Goal: Transaction & Acquisition: Purchase product/service

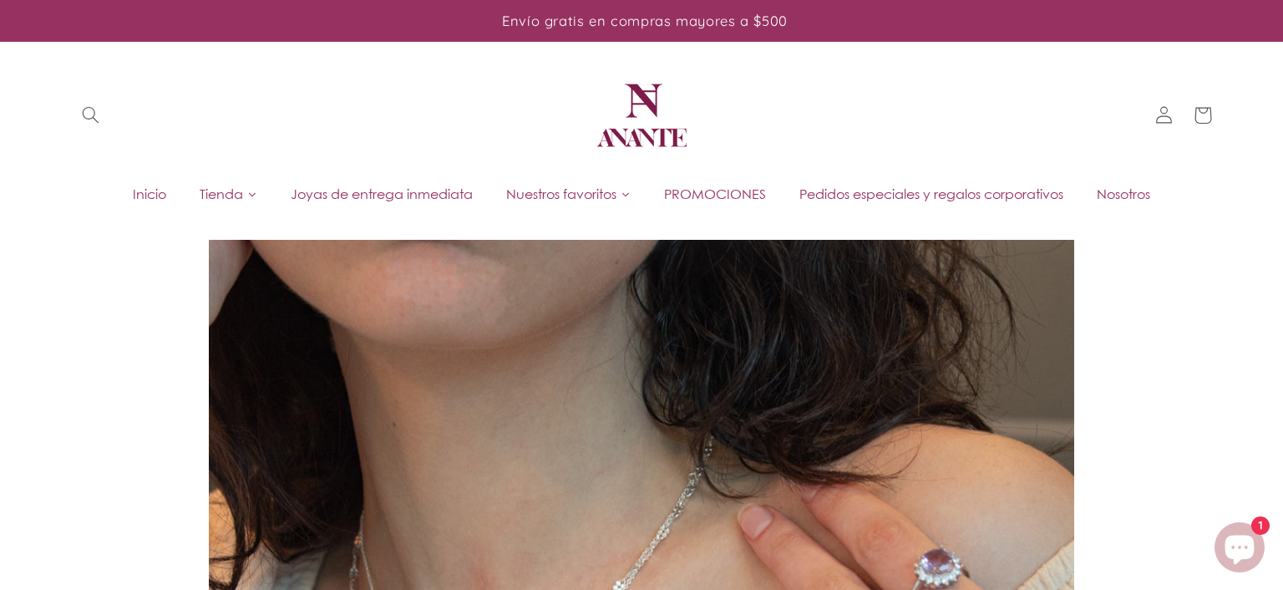
scroll to position [1654, 0]
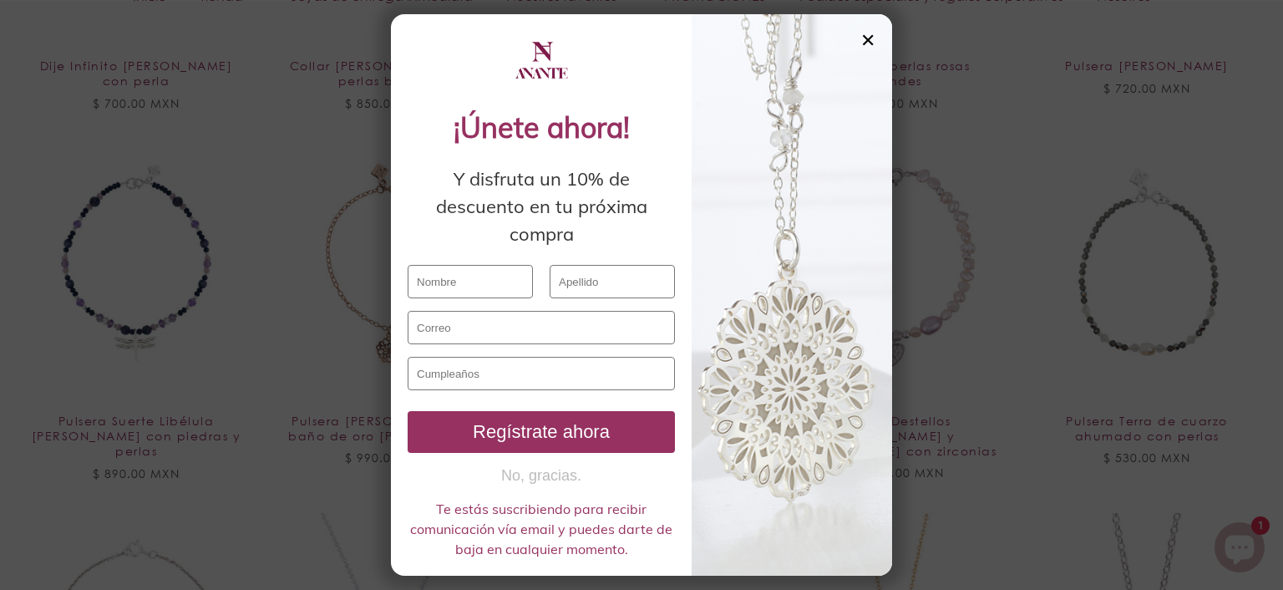
click at [866, 35] on div "✕" at bounding box center [868, 40] width 15 height 18
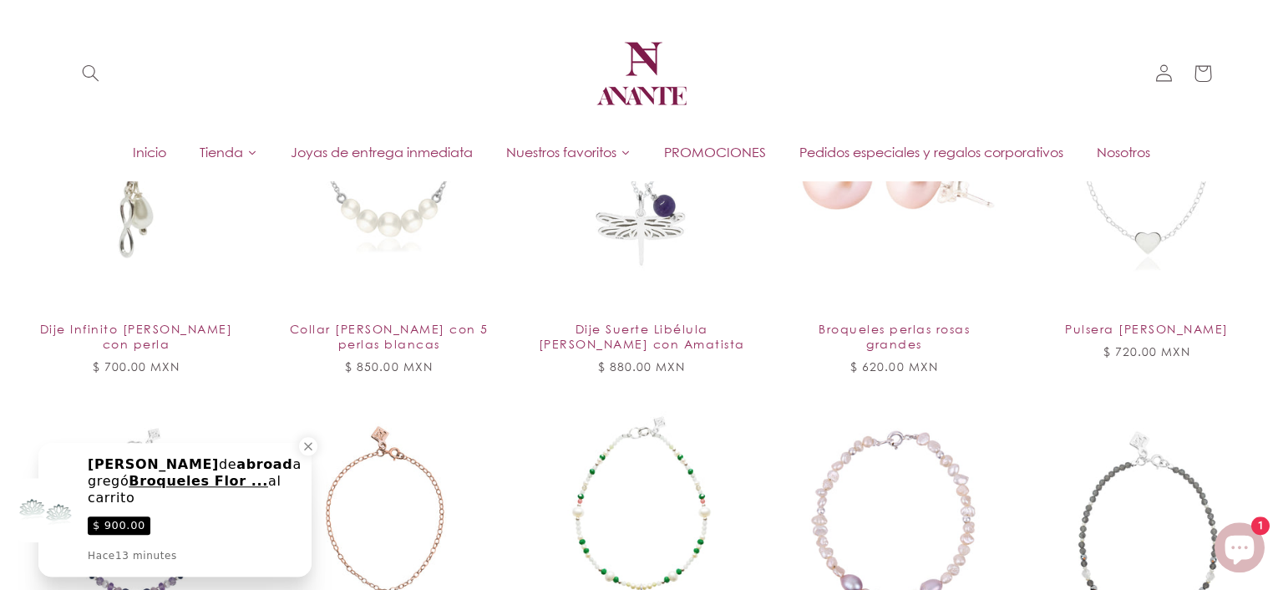
scroll to position [1390, 0]
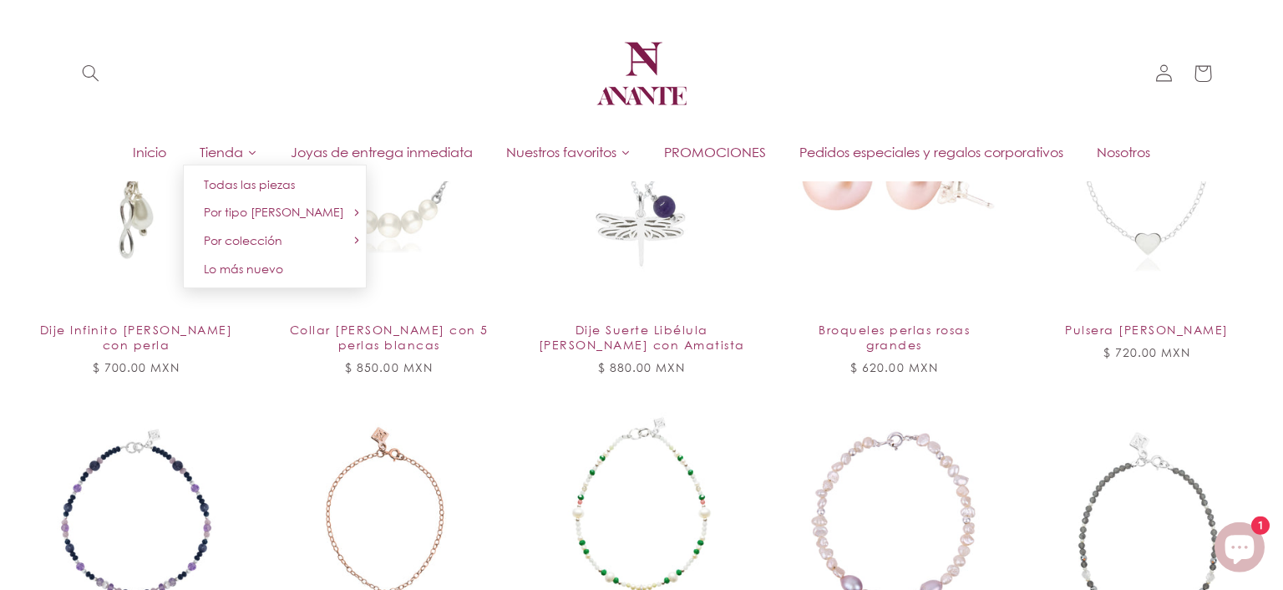
click at [239, 150] on link "Tienda" at bounding box center [228, 152] width 91 height 25
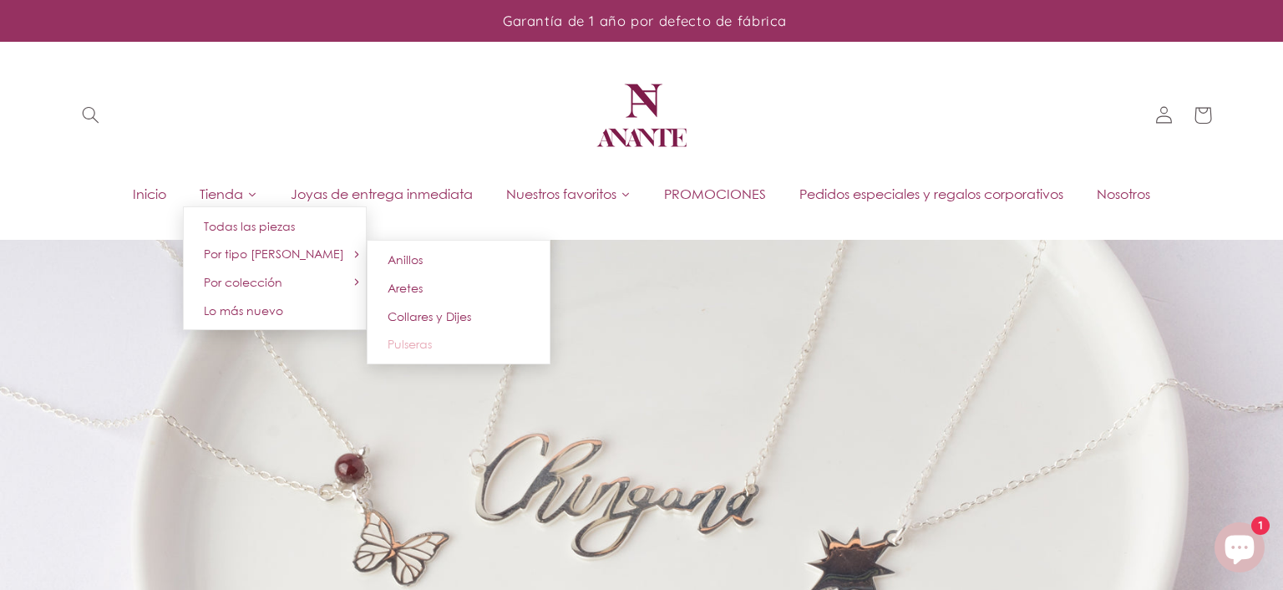
click at [399, 340] on span "Pulseras" at bounding box center [410, 344] width 44 height 14
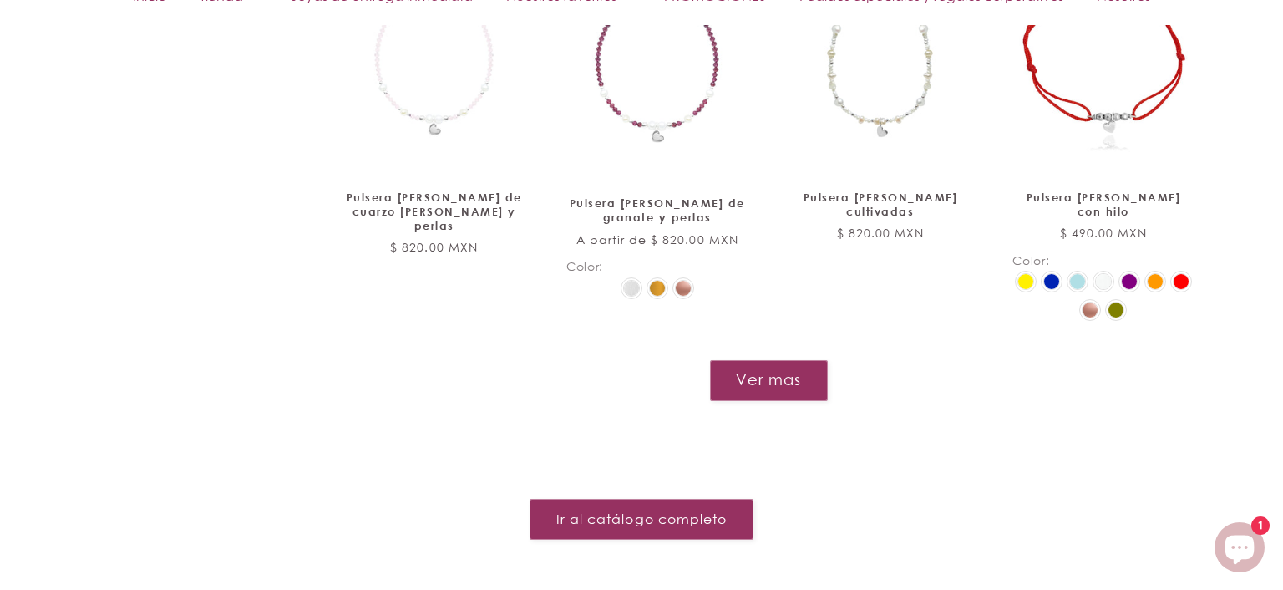
scroll to position [2028, 0]
click at [767, 365] on button "Ver mas" at bounding box center [768, 379] width 119 height 41
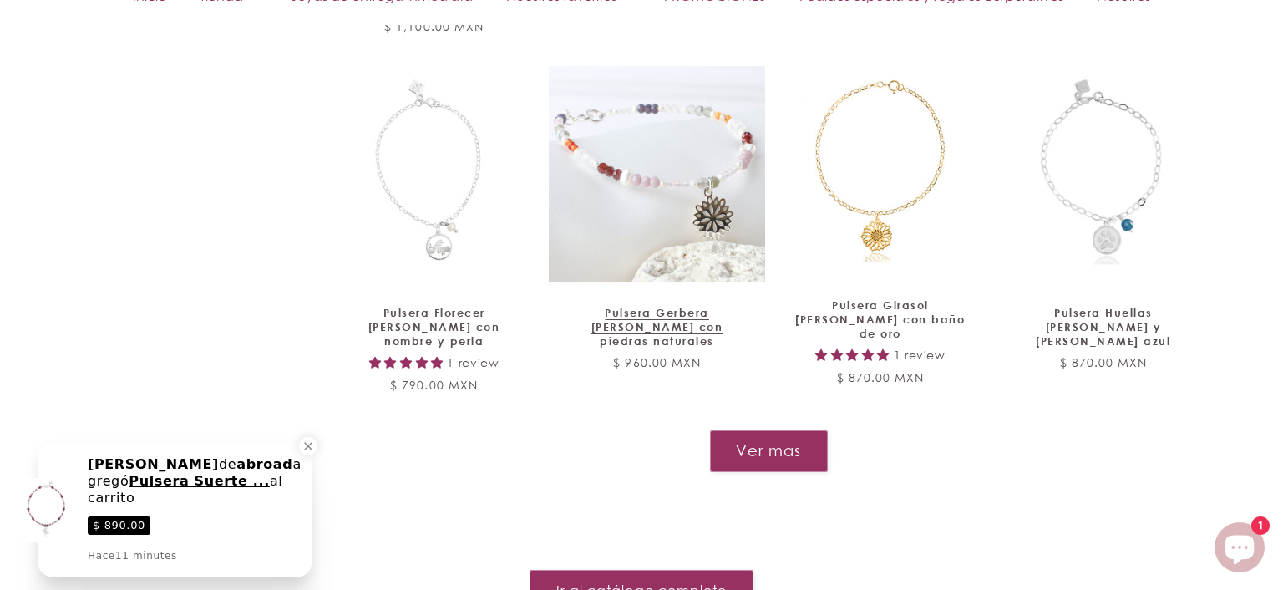
scroll to position [3350, 0]
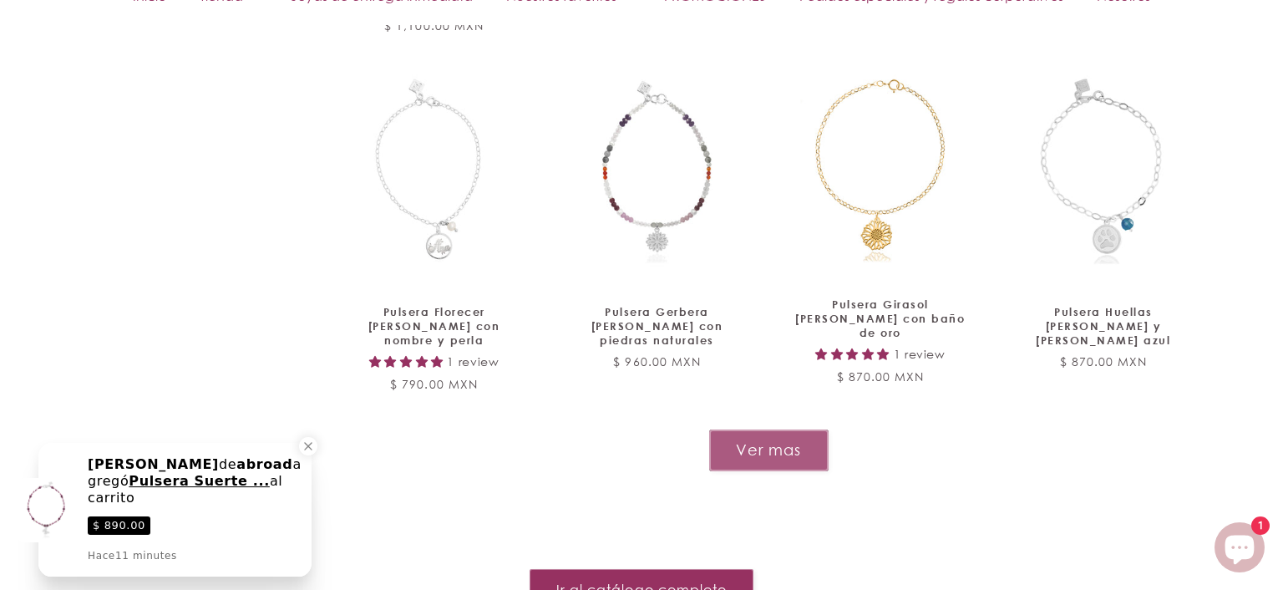
click at [775, 429] on button "Ver mas" at bounding box center [768, 449] width 119 height 41
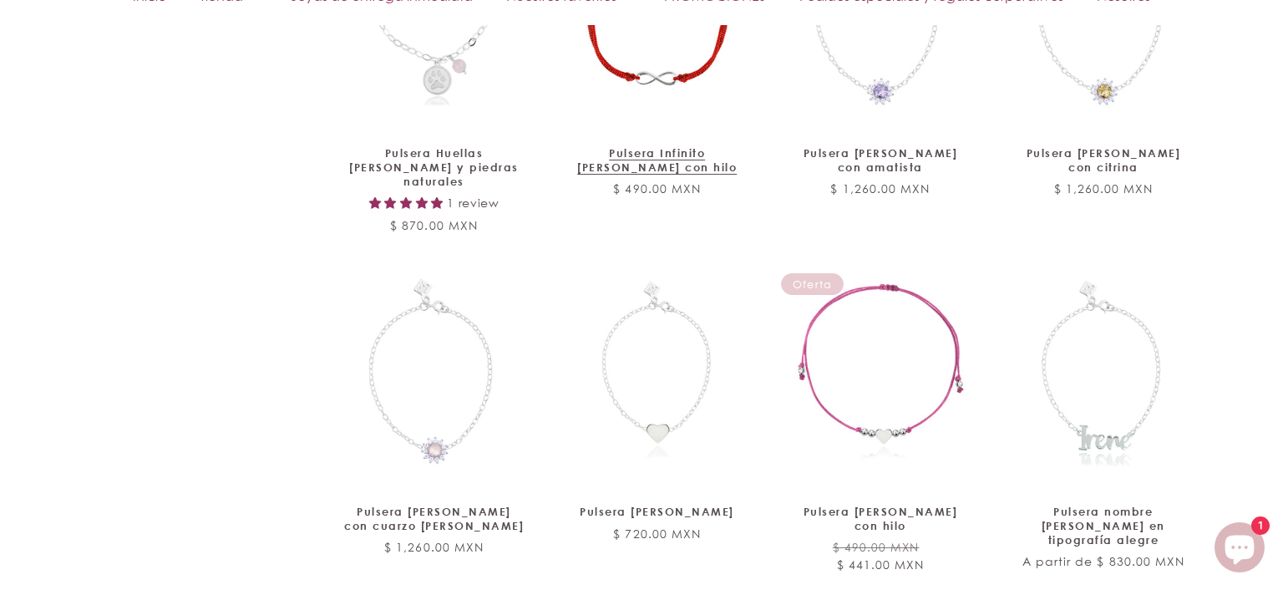
scroll to position [3879, 0]
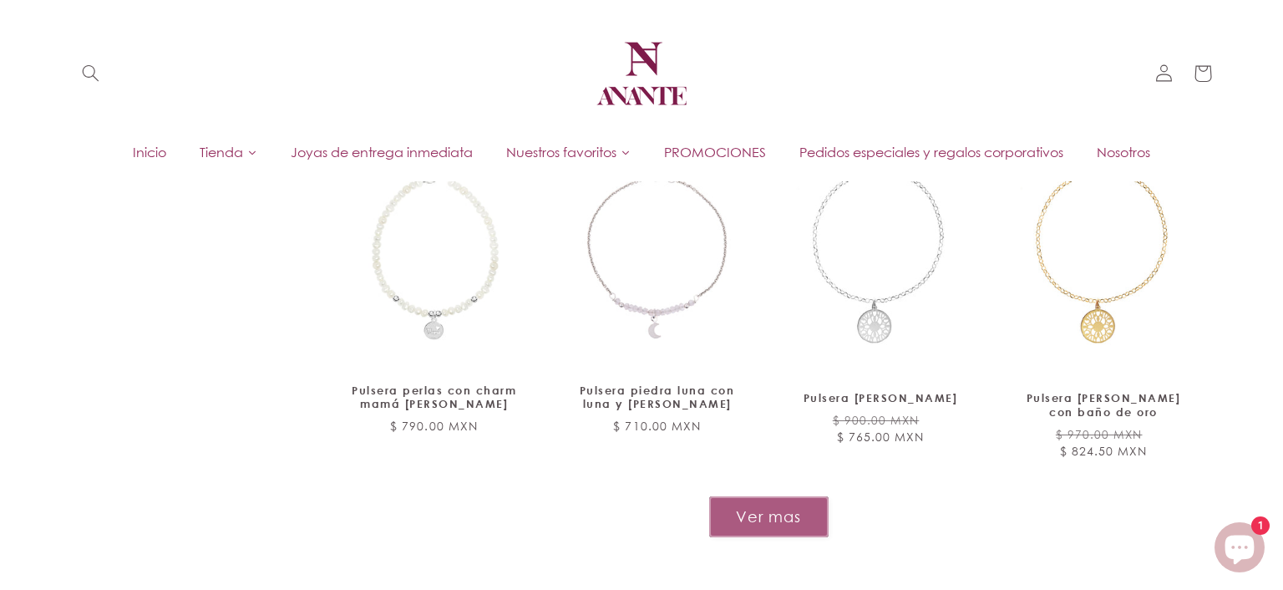
scroll to position [4676, 0]
click at [774, 496] on button "Ver mas" at bounding box center [768, 516] width 119 height 41
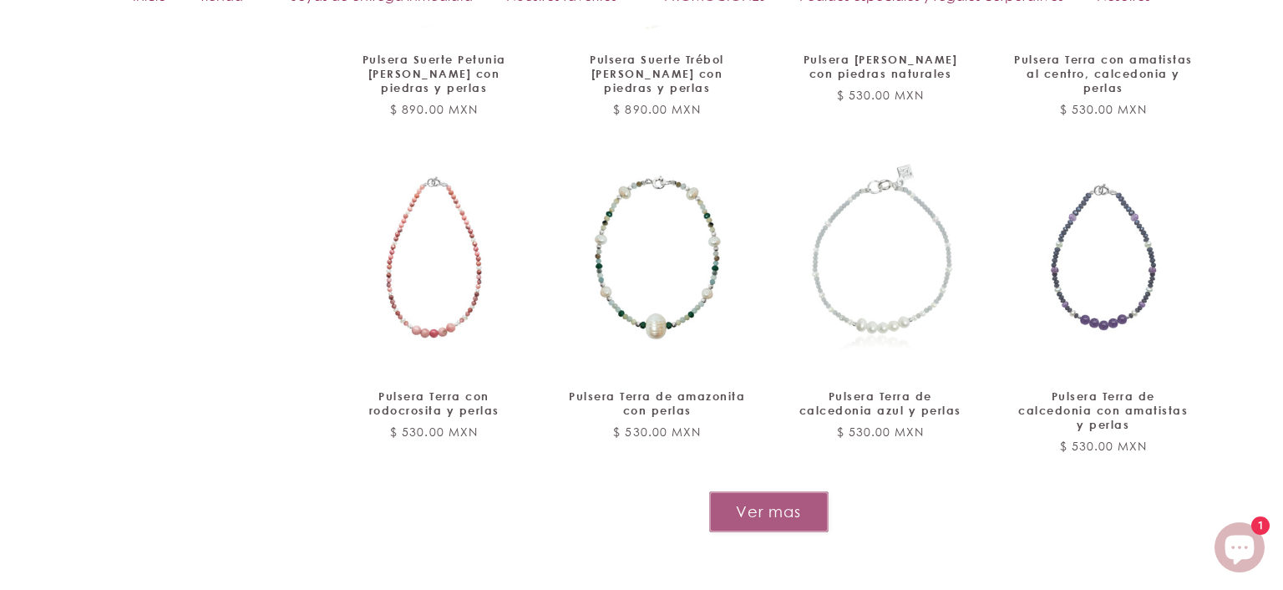
scroll to position [6085, 0]
click at [778, 490] on button "Ver mas" at bounding box center [768, 510] width 119 height 41
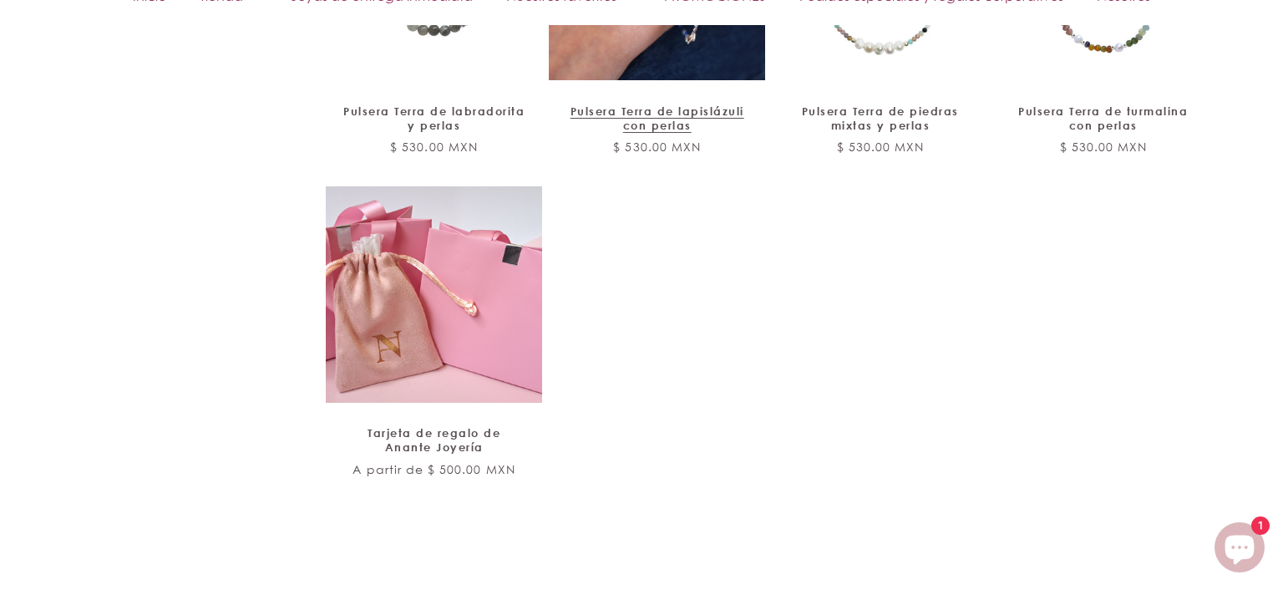
scroll to position [7054, 0]
